Goal: Navigation & Orientation: Find specific page/section

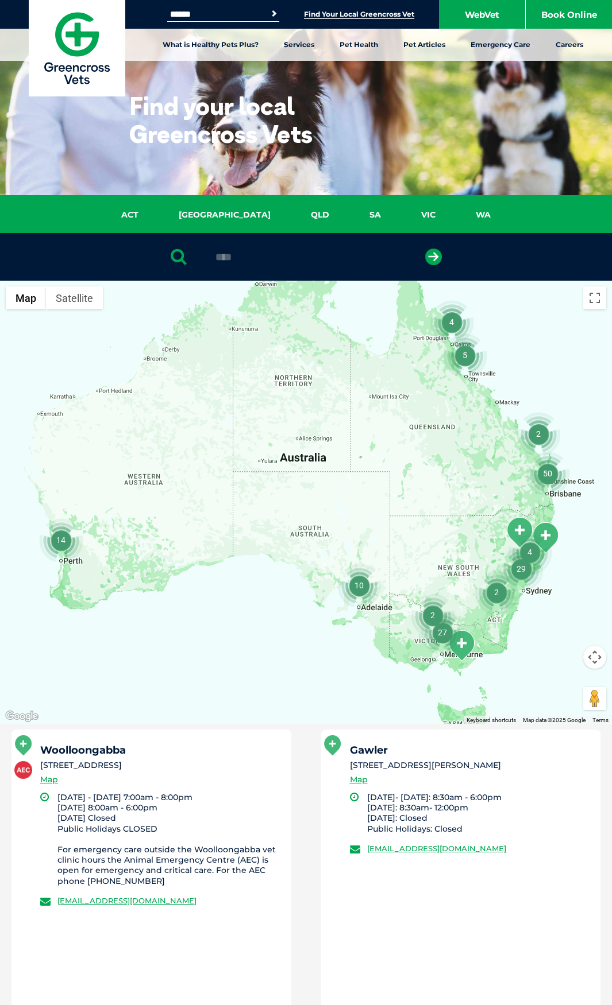
type input "****"
click at [425, 249] on button "submit" at bounding box center [433, 257] width 17 height 17
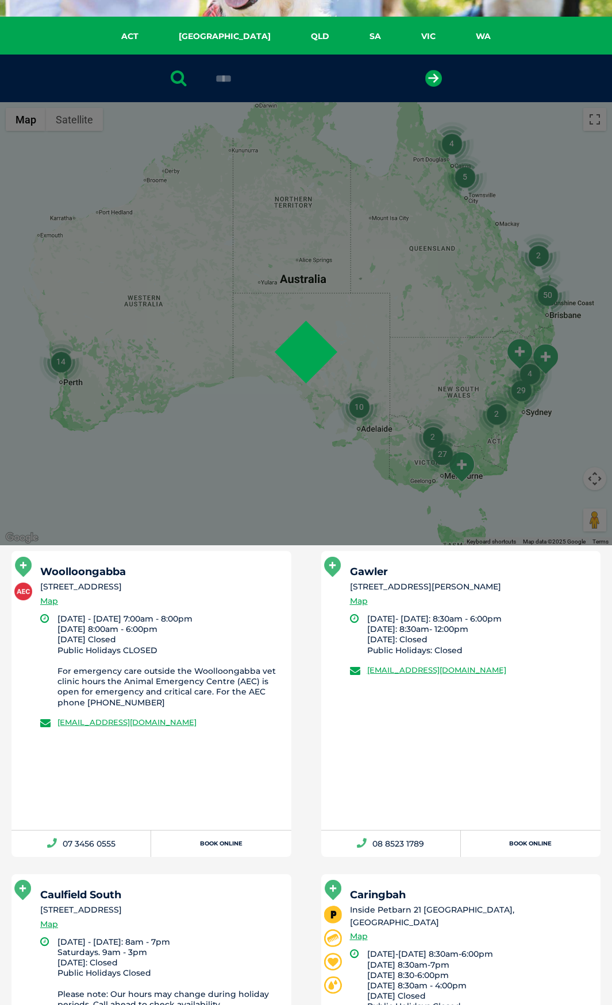
scroll to position [223, 0]
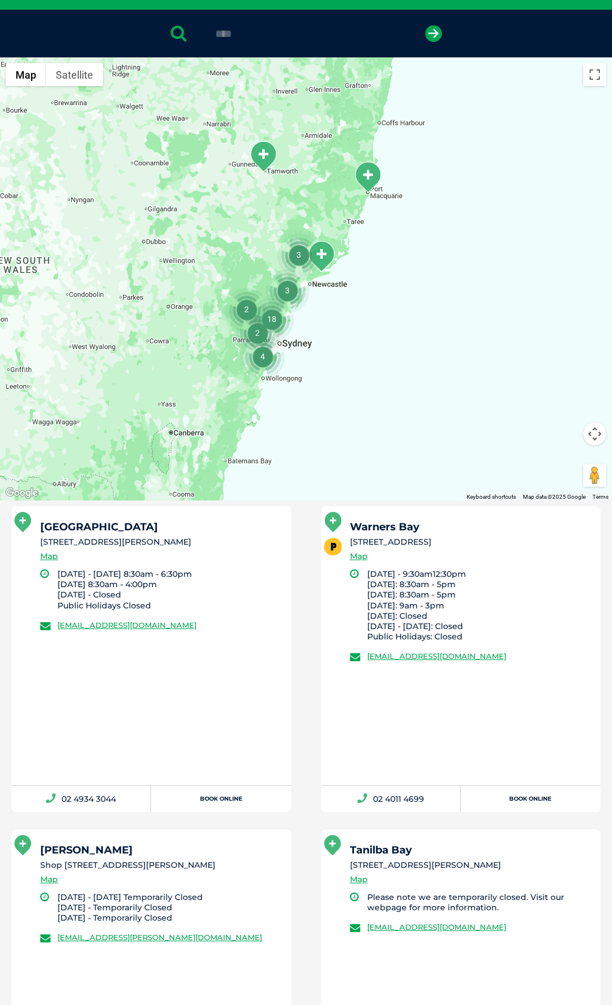
drag, startPoint x: 161, startPoint y: 546, endPoint x: 264, endPoint y: 685, distance: 172.8
click at [234, 586] on div "Maitland 9 Walker Street, Maitland NSW 2320 Map Monday - Friday 8:30am - 6:30pm…" at bounding box center [151, 645] width 280 height 279
click at [266, 688] on div "Maitland 9 Walker Street, Maitland NSW 2320 Map Monday - Friday 8:30am - 6:30pm…" at bounding box center [151, 645] width 280 height 279
click at [295, 559] on li "Maitland 9 Walker Street, Maitland NSW 2320 Map Monday - Friday 8:30am - 6:30pm…" at bounding box center [151, 659] width 309 height 306
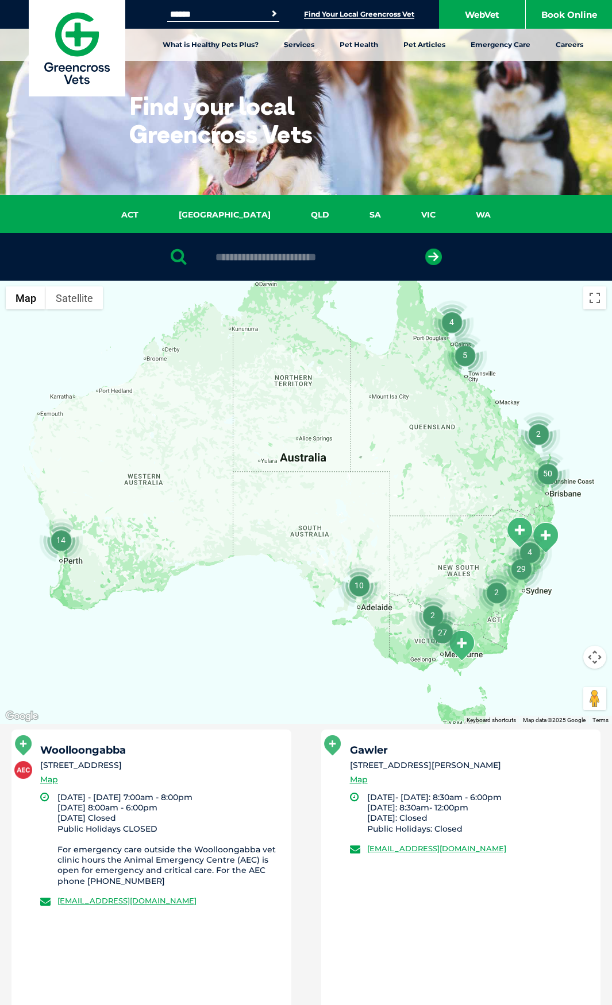
drag, startPoint x: 257, startPoint y: 262, endPoint x: 246, endPoint y: 265, distance: 10.7
click at [257, 262] on input "text" at bounding box center [306, 256] width 192 height 11
click at [272, 250] on div at bounding box center [306, 257] width 612 height 48
click at [272, 256] on input "text" at bounding box center [306, 256] width 192 height 11
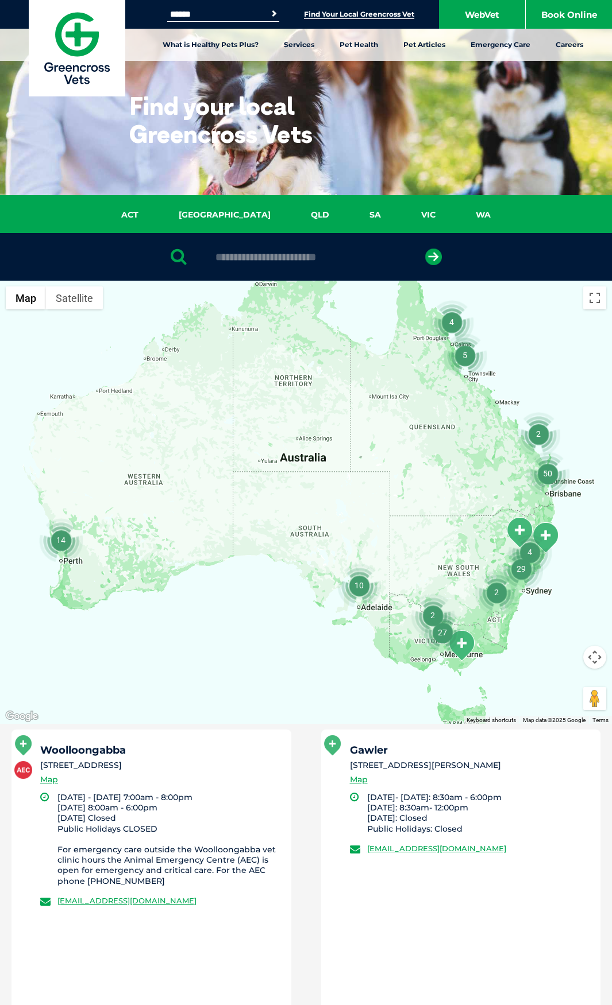
drag, startPoint x: 257, startPoint y: 259, endPoint x: 206, endPoint y: 222, distance: 62.5
click at [216, 260] on input "text" at bounding box center [306, 256] width 192 height 11
click at [241, 265] on div at bounding box center [306, 257] width 612 height 48
drag, startPoint x: 241, startPoint y: 265, endPoint x: 234, endPoint y: 261, distance: 8.3
click at [238, 265] on div at bounding box center [306, 257] width 612 height 48
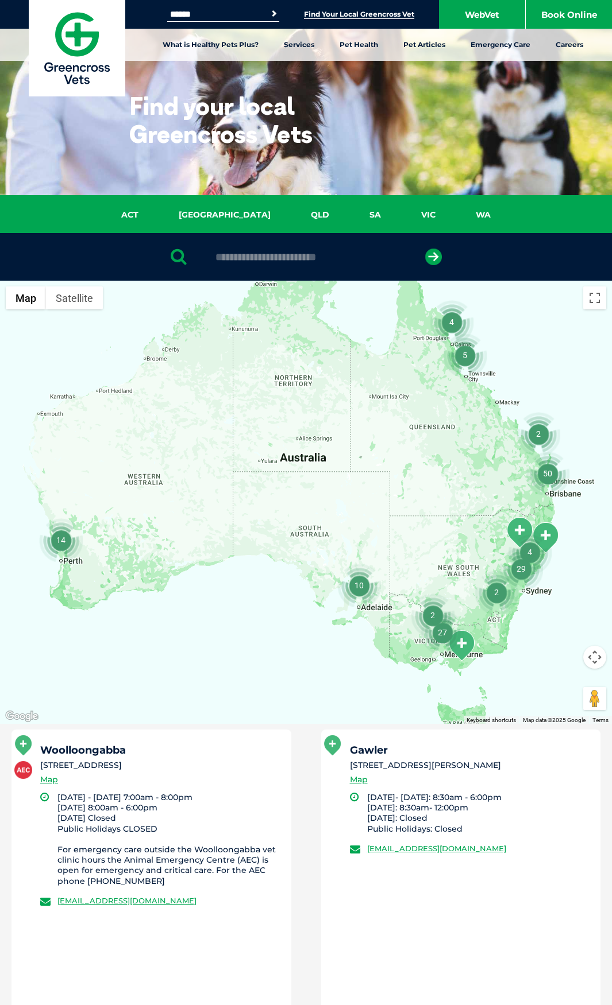
click at [234, 261] on input "text" at bounding box center [306, 256] width 192 height 11
type input "****"
click at [425, 249] on button "submit" at bounding box center [433, 257] width 17 height 17
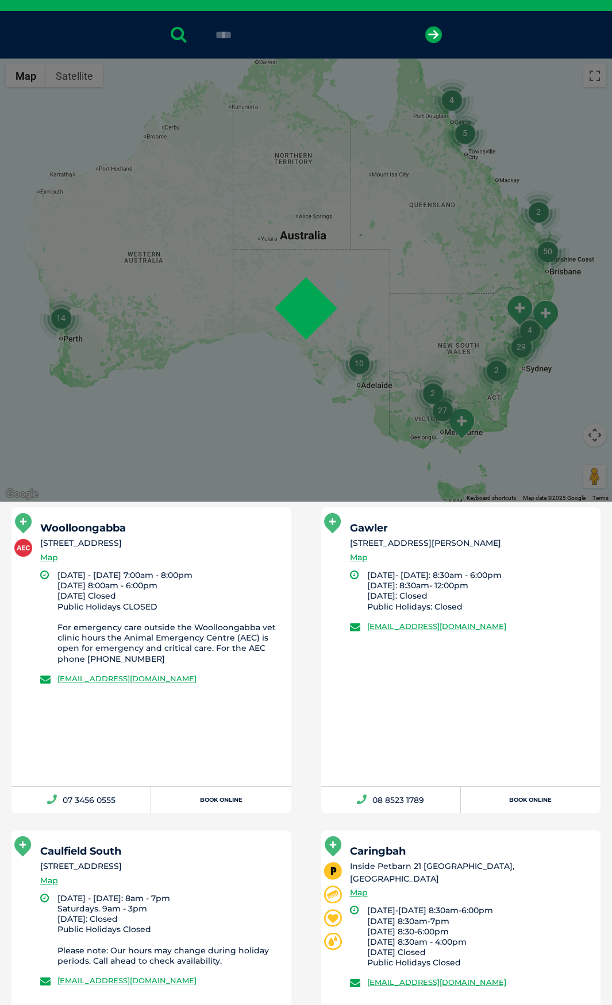
scroll to position [223, 0]
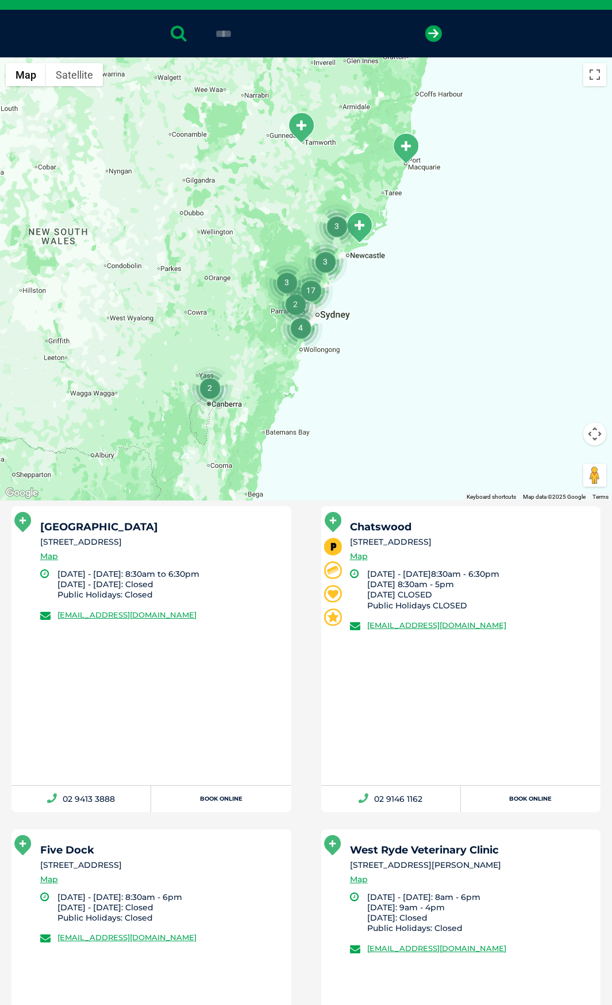
click at [63, 522] on h5 "[GEOGRAPHIC_DATA]" at bounding box center [160, 527] width 241 height 10
click at [367, 525] on h5 "Chatswood" at bounding box center [470, 527] width 241 height 10
click at [86, 520] on div "[GEOGRAPHIC_DATA] [STREET_ADDRESS] Map [DATE] - [DATE]: 8:30am to 6:30pm [DATE]…" at bounding box center [151, 645] width 280 height 279
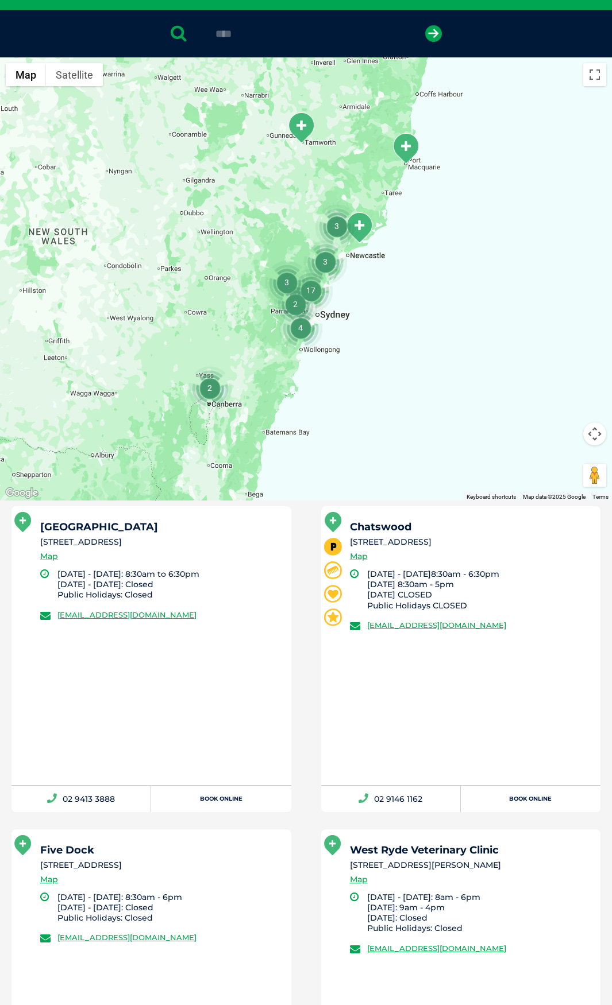
click at [84, 522] on h5 "[GEOGRAPHIC_DATA]" at bounding box center [160, 527] width 241 height 10
click at [190, 548] on li "[STREET_ADDRESS]" at bounding box center [160, 542] width 241 height 12
